Goal: Information Seeking & Learning: Learn about a topic

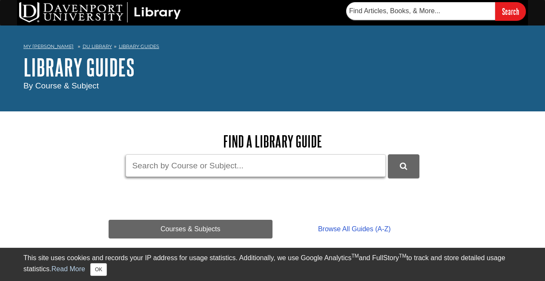
click at [206, 170] on input "Guide Search Terms" at bounding box center [256, 166] width 260 height 23
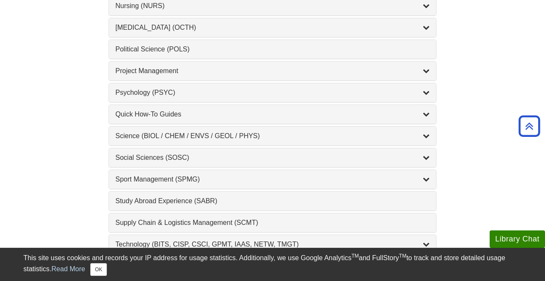
scroll to position [878, 0]
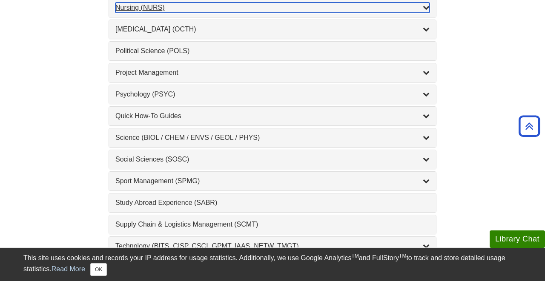
click at [150, 6] on div "Nursing (NURS) , 14 guides" at bounding box center [272, 8] width 314 height 10
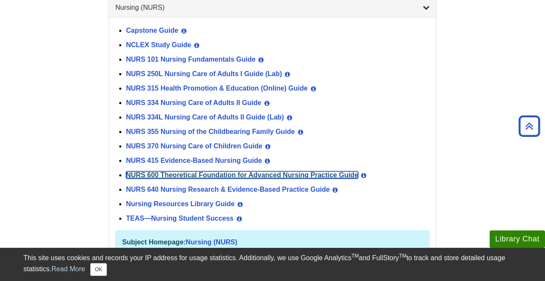
click at [159, 176] on link "NURS 600 Theoretical Foundation for Advanced Nursing Practice Guide" at bounding box center [242, 175] width 232 height 7
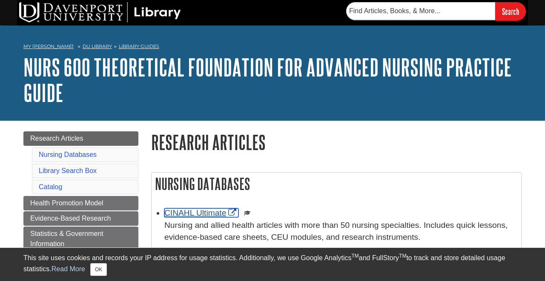
click at [221, 212] on link "CINAHL Ultimate" at bounding box center [201, 213] width 74 height 9
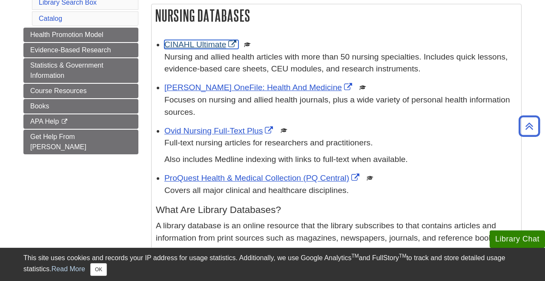
scroll to position [179, 0]
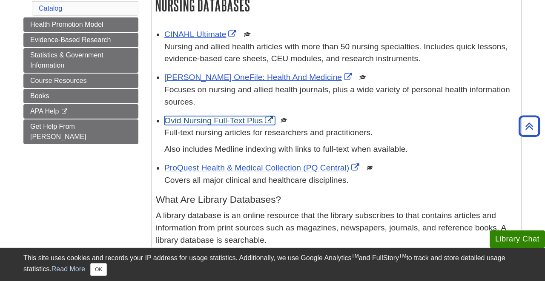
click at [207, 121] on link "Ovid Nursing Full-Text Plus" at bounding box center [219, 120] width 111 height 9
click at [240, 72] on div "Gale OneFile: Health And Medicine This link opens in a new window Focuses on nu…" at bounding box center [340, 90] width 352 height 37
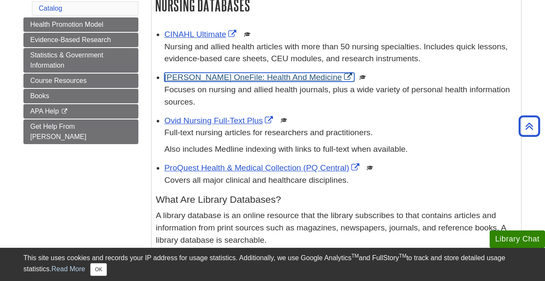
click at [244, 75] on link "Gale OneFile: Health And Medicine" at bounding box center [259, 77] width 190 height 9
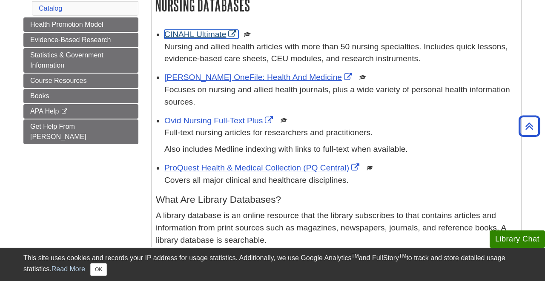
click at [186, 31] on link "CINAHL Ultimate" at bounding box center [201, 34] width 74 height 9
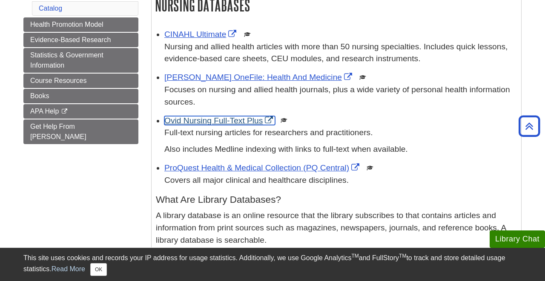
click at [224, 118] on link "Ovid Nursing Full-Text Plus" at bounding box center [219, 120] width 111 height 9
